Goal: Task Accomplishment & Management: Complete application form

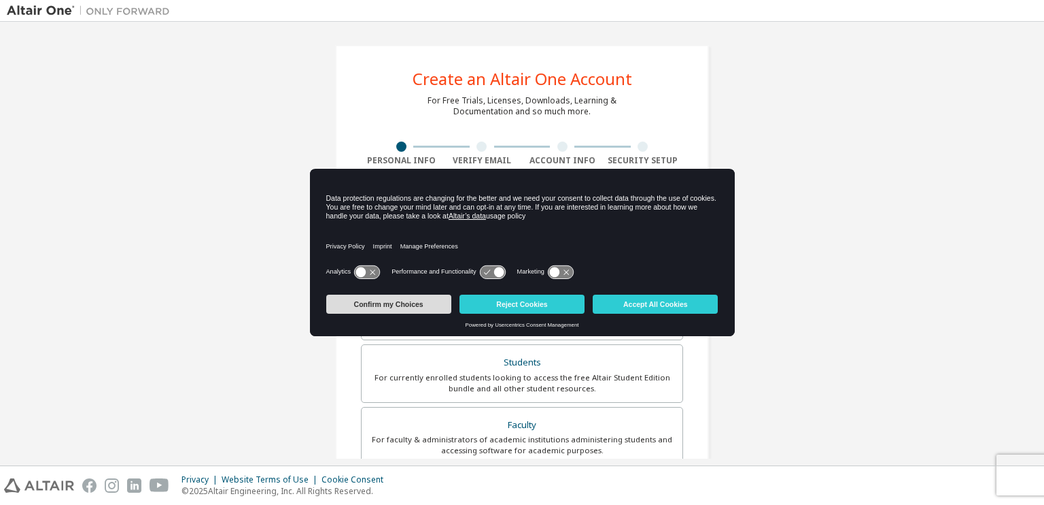
click at [422, 303] on button "Confirm my Choices" at bounding box center [388, 303] width 125 height 19
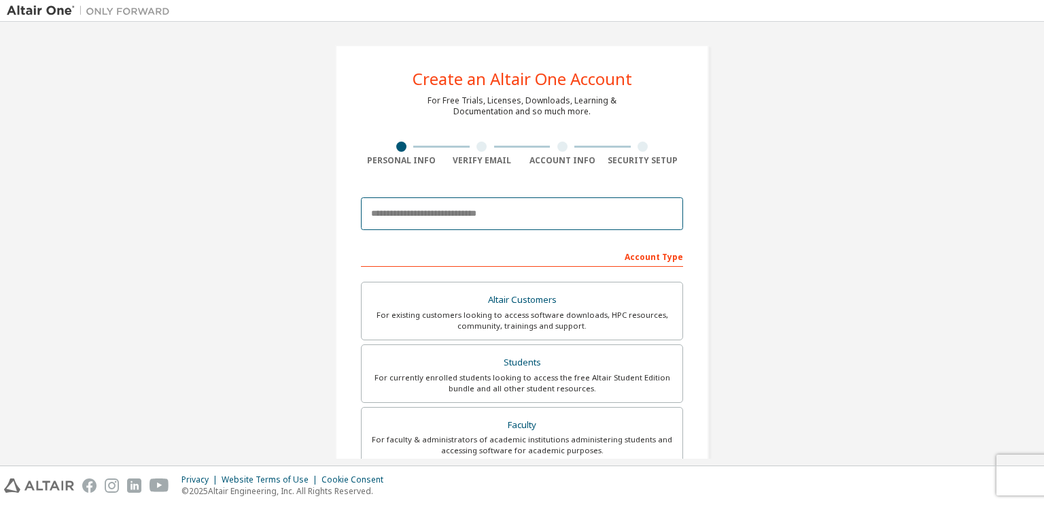
click at [425, 215] on input "email" at bounding box center [522, 213] width 322 height 33
type input "**********"
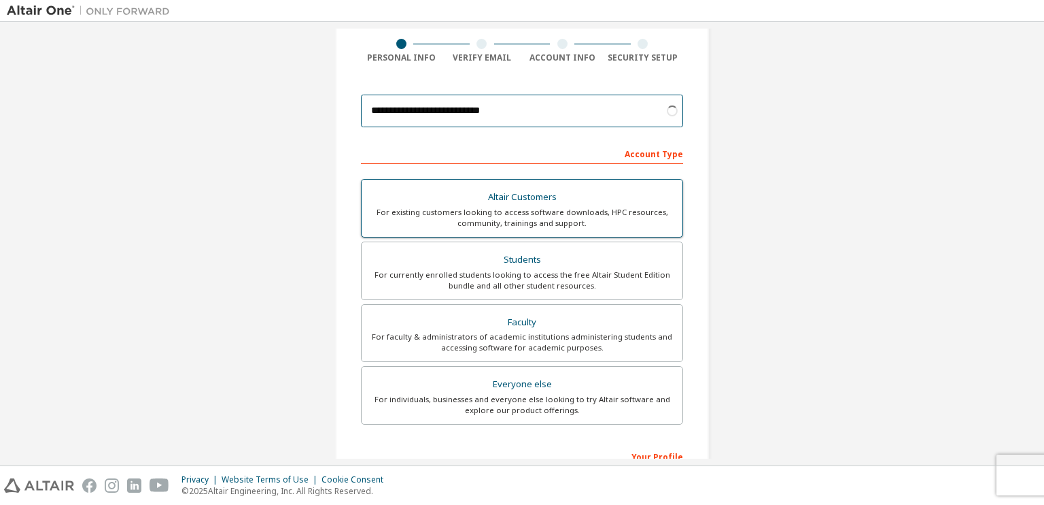
scroll to position [103, 0]
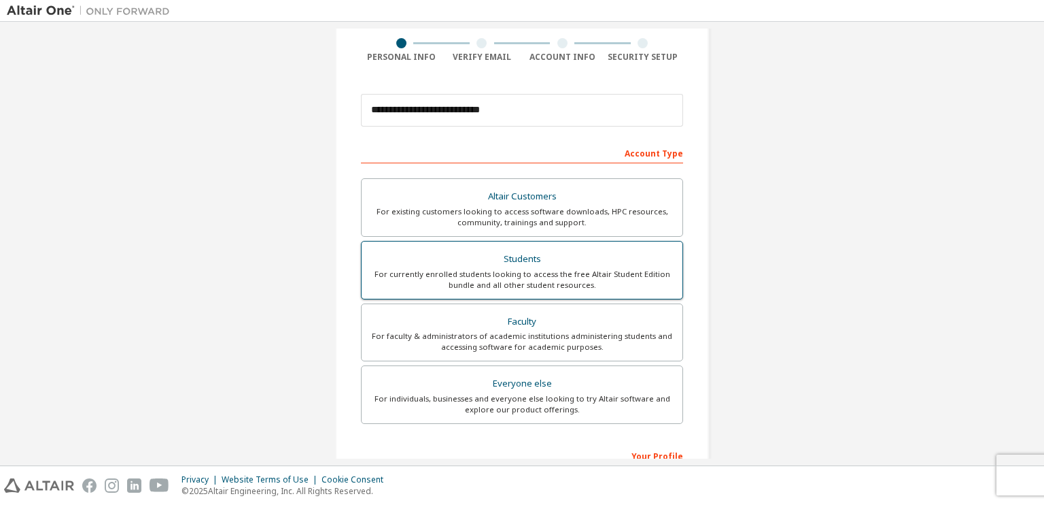
click at [452, 283] on div "For currently enrolled students looking to access the free Altair Student Editi…" at bounding box center [522, 280] width 305 height 22
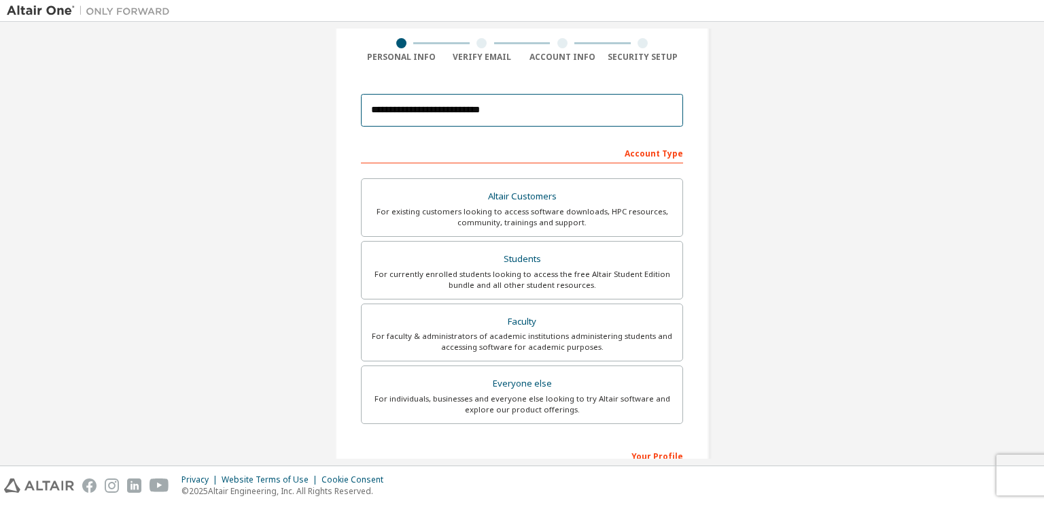
click at [457, 108] on input "**********" at bounding box center [522, 110] width 322 height 33
click at [453, 112] on input "**********" at bounding box center [522, 110] width 322 height 33
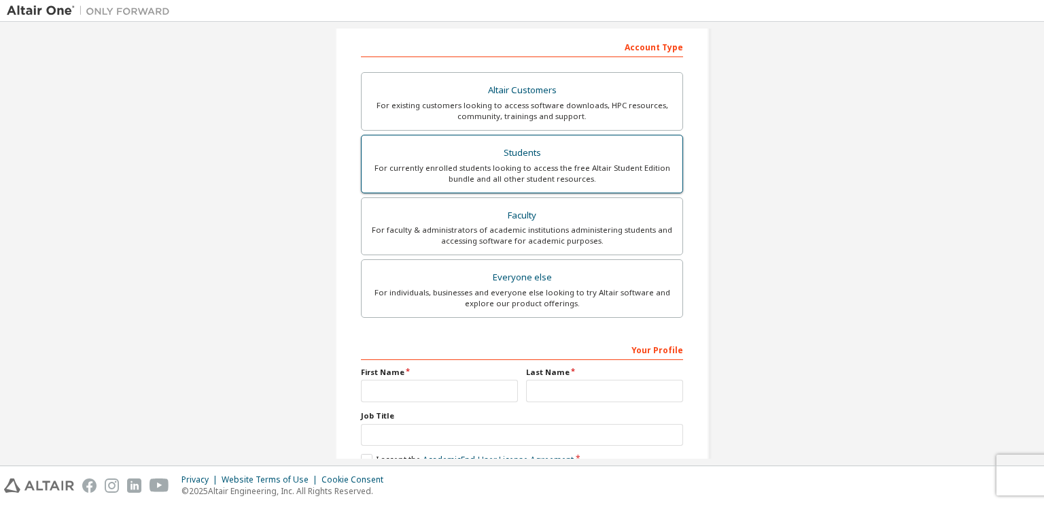
scroll to position [288, 0]
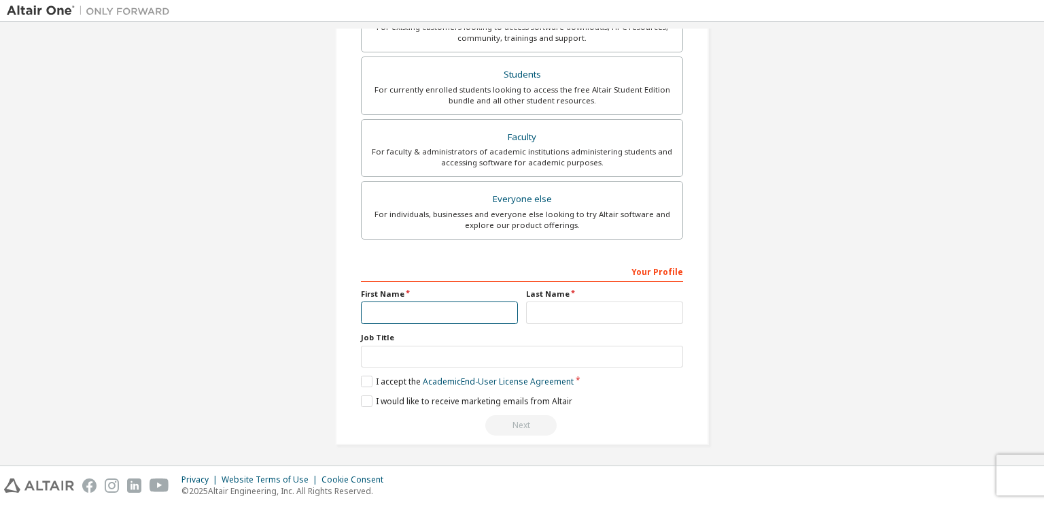
click at [423, 312] on input "text" at bounding box center [439, 312] width 157 height 22
type input "*********"
click at [541, 311] on input "text" at bounding box center [604, 312] width 157 height 22
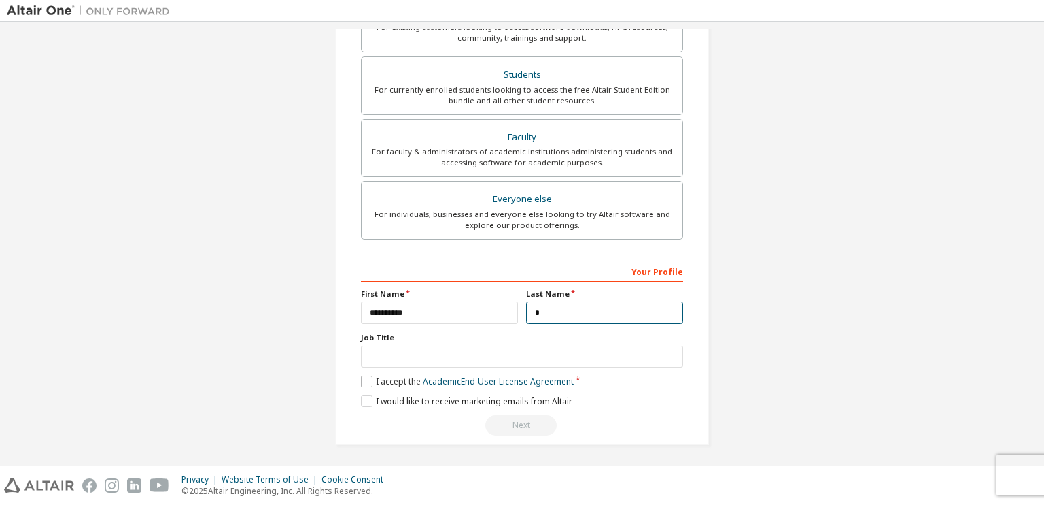
type input "*"
click at [365, 382] on label "I accept the Academic End-User License Agreement" at bounding box center [467, 381] width 213 height 12
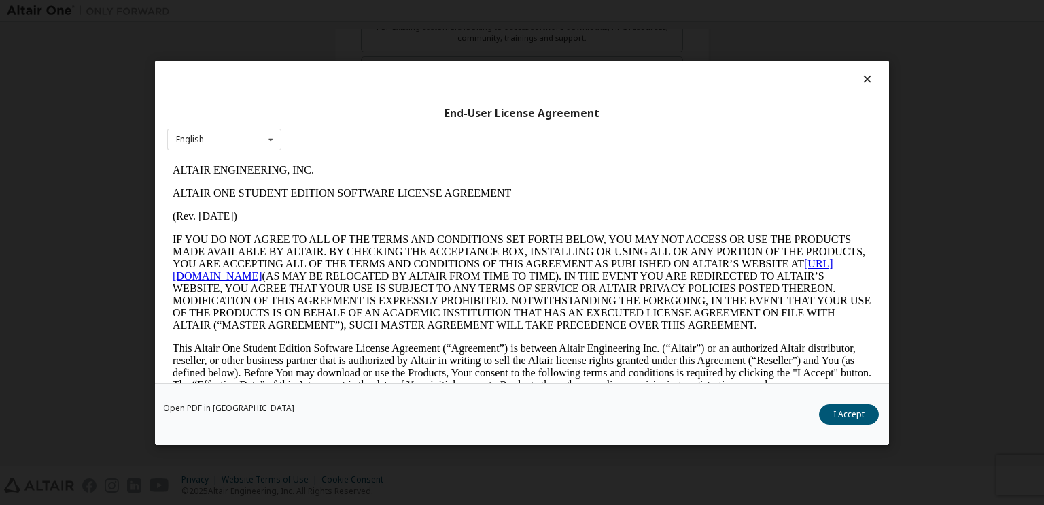
scroll to position [0, 0]
click at [408, 278] on p "IF YOU DO NOT AGREE TO ALL OF THE TERMS AND CONDITIONS SET FORTH BELOW, YOU MAY…" at bounding box center [522, 282] width 699 height 98
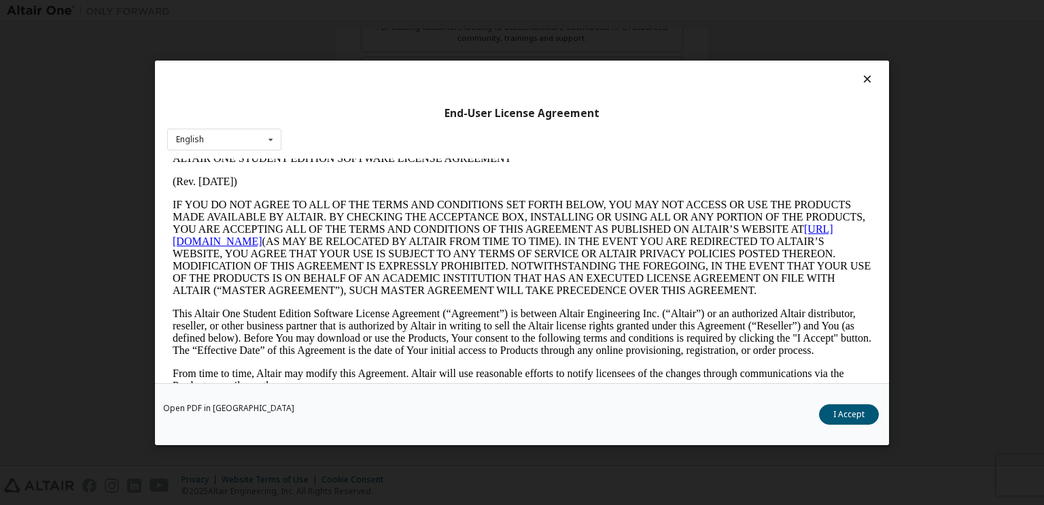
scroll to position [35, 0]
drag, startPoint x: 845, startPoint y: 567, endPoint x: 570, endPoint y: 349, distance: 351.4
click at [857, 407] on button "I Accept" at bounding box center [849, 413] width 60 height 20
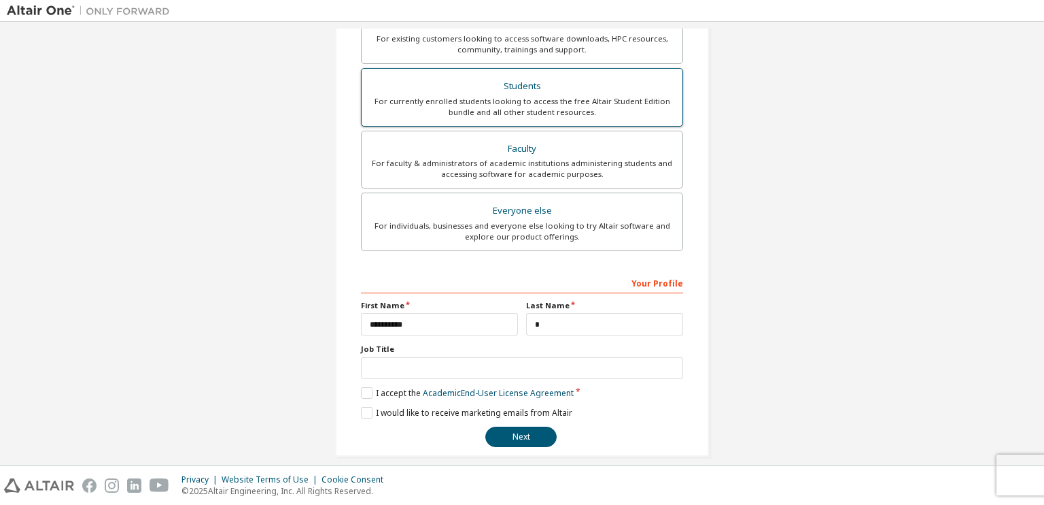
scroll to position [288, 0]
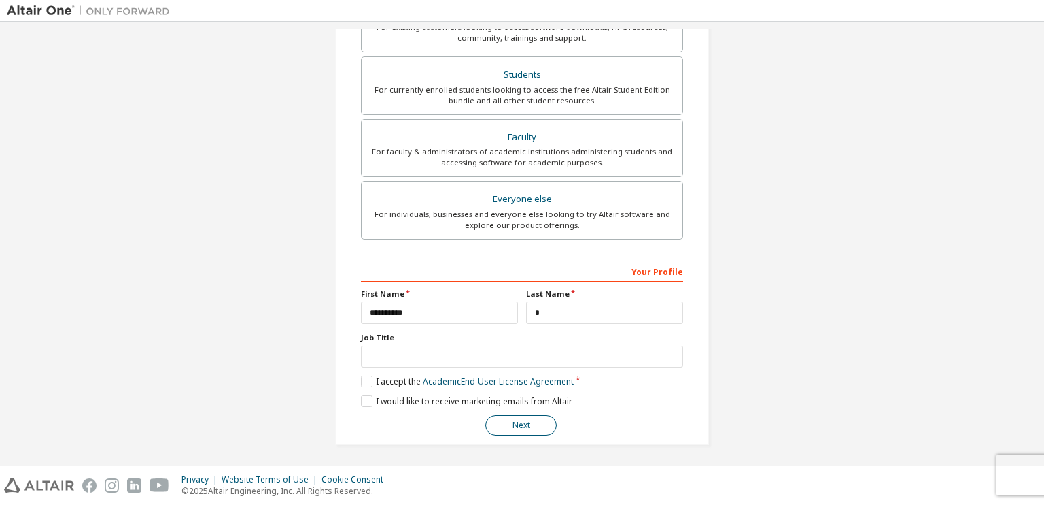
click at [529, 417] on button "Next" at bounding box center [521, 425] width 71 height 20
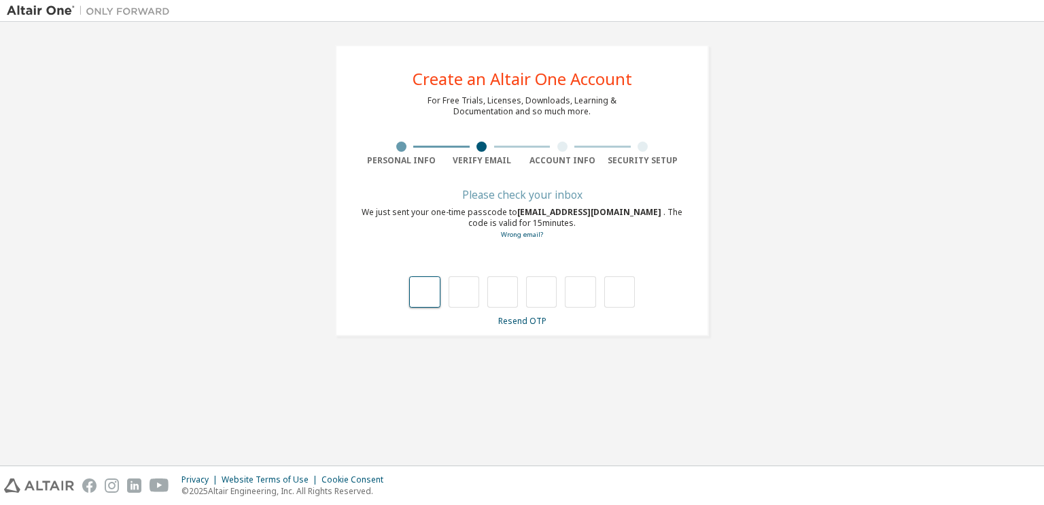
type input "*"
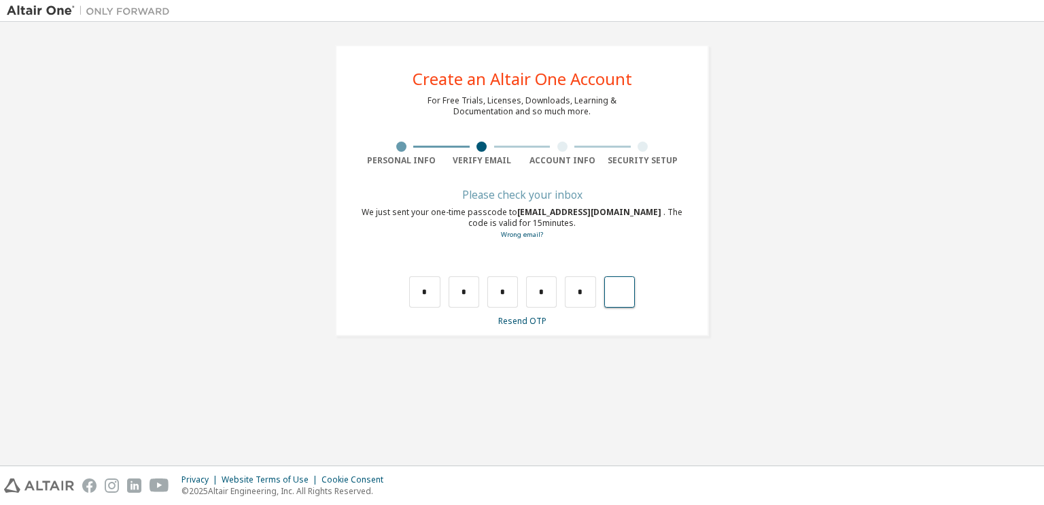
type input "*"
